Goal: Navigation & Orientation: Find specific page/section

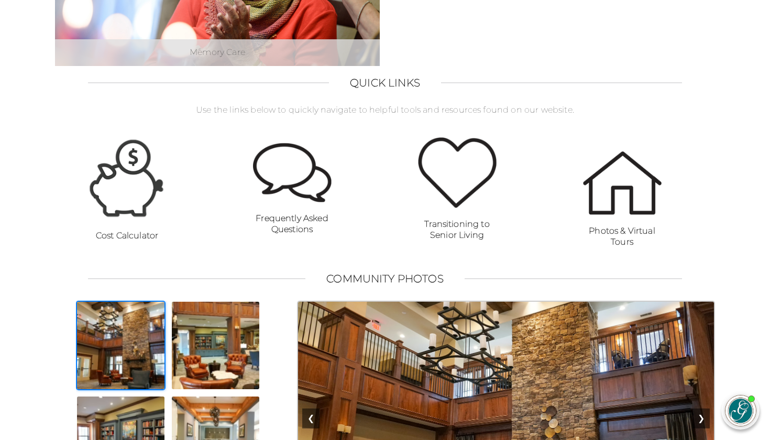
scroll to position [677, 0]
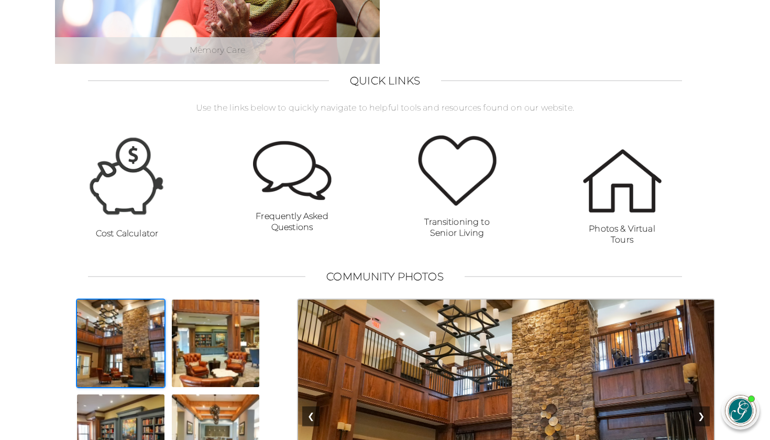
click at [136, 191] on img at bounding box center [127, 176] width 79 height 83
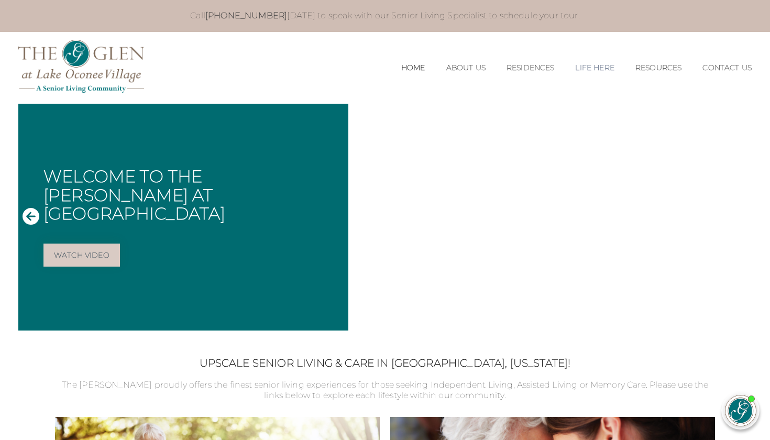
scroll to position [0, 0]
click at [426, 92] on link "Our Team" at bounding box center [466, 96] width 80 height 9
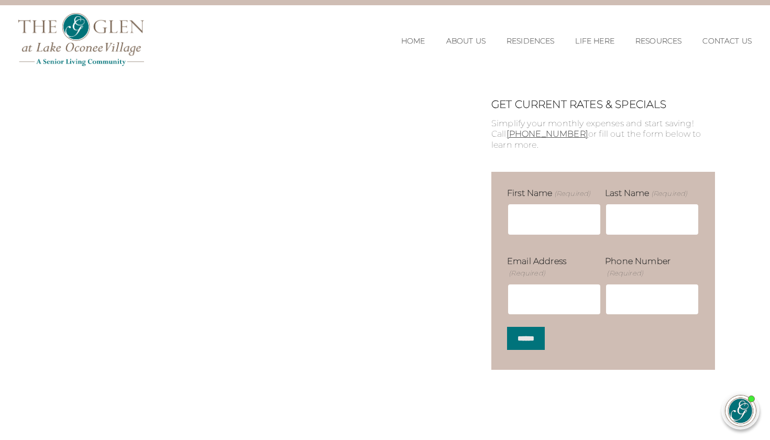
scroll to position [65, 0]
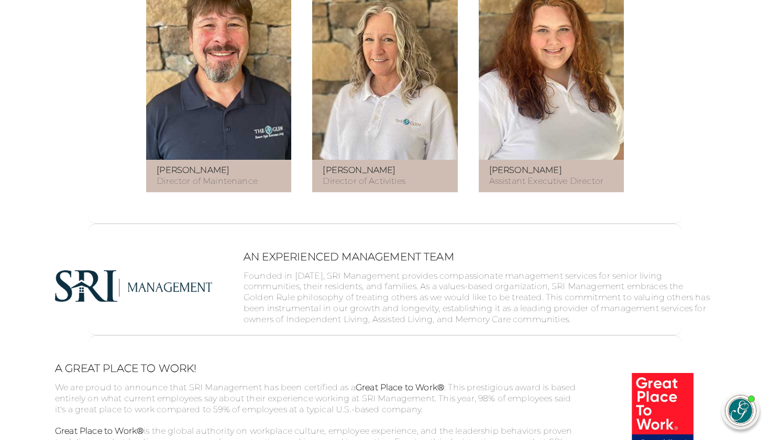
scroll to position [599, 0]
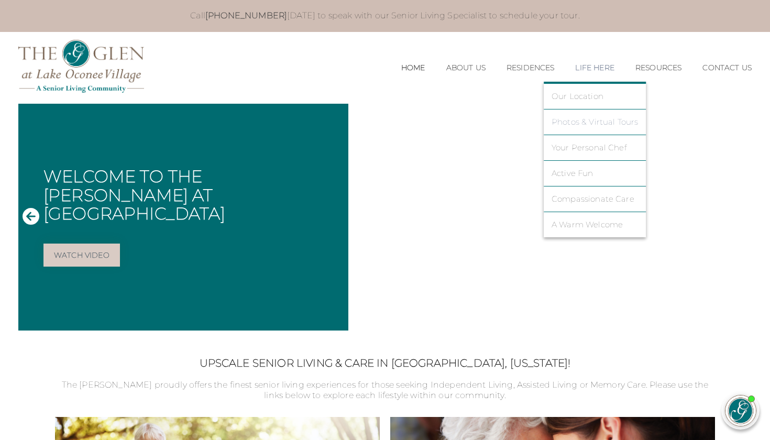
click at [581, 125] on link "Photos & Virtual Tours" at bounding box center [594, 121] width 87 height 9
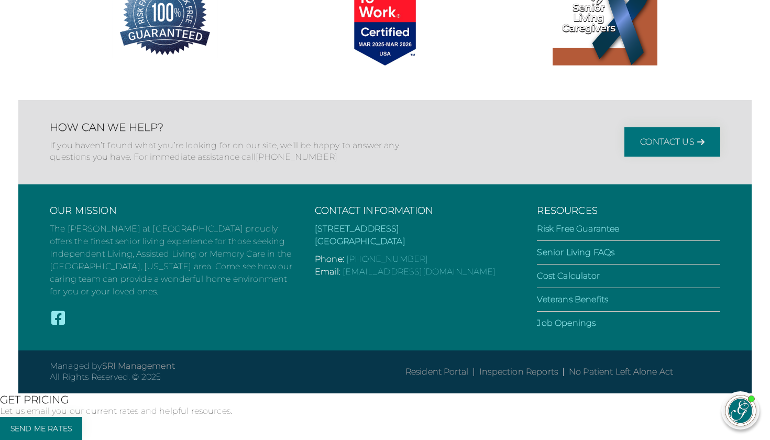
scroll to position [1933, 0]
